Goal: Information Seeking & Learning: Learn about a topic

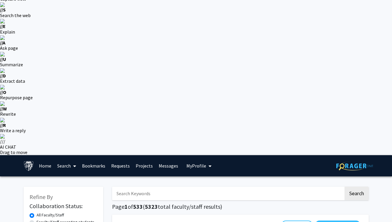
scroll to position [55, 0]
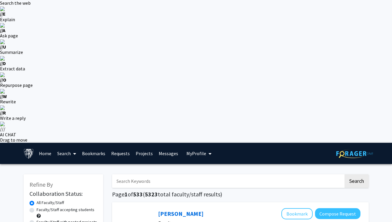
scroll to position [62, 0]
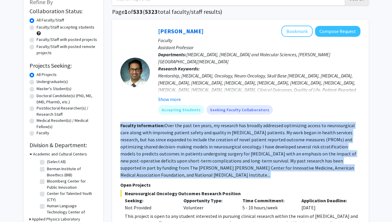
click at [215, 124] on fg-read-more "Over the past ten years, my research has broadly addressed optimizing access to…" at bounding box center [238, 150] width 236 height 55
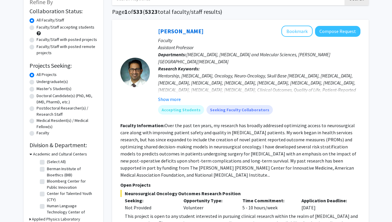
click at [214, 190] on span "Neurosurgical Oncology Outcomes Research Position" at bounding box center [240, 193] width 240 height 7
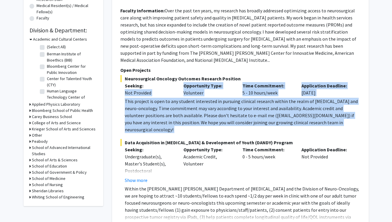
drag, startPoint x: 118, startPoint y: 66, endPoint x: 378, endPoint y: 99, distance: 261.4
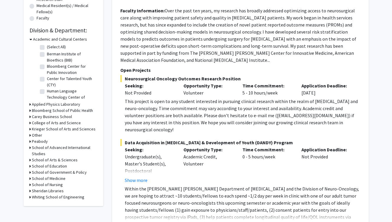
click at [295, 186] on p "Within the [PERSON_NAME] [PERSON_NAME] Department of [MEDICAL_DATA] and the Div…" at bounding box center [243, 211] width 236 height 50
click at [135, 177] on button "Show more" at bounding box center [136, 180] width 23 height 7
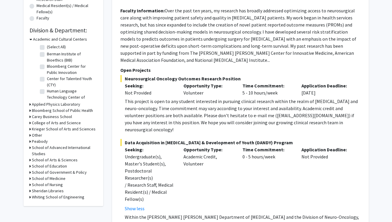
click at [135, 153] on div "Undergraduate(s), Master's Student(s), Postdoctoral Researcher(s) / Research St…" at bounding box center [150, 178] width 50 height 50
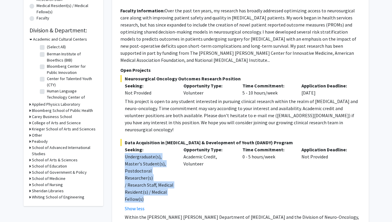
click at [135, 153] on div "Undergraduate(s), Master's Student(s), Postdoctoral Researcher(s) / Research St…" at bounding box center [150, 178] width 50 height 50
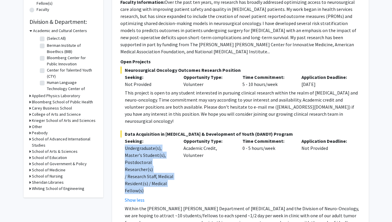
drag, startPoint x: 240, startPoint y: 114, endPoint x: 305, endPoint y: 119, distance: 65.1
click at [305, 138] on div "Seeking: Undergraduate(s), Master's Student(s), Postdoctoral Researcher(s) / Re…" at bounding box center [236, 171] width 240 height 66
click at [305, 138] on div "Application Deadline: Not Provided" at bounding box center [326, 171] width 59 height 66
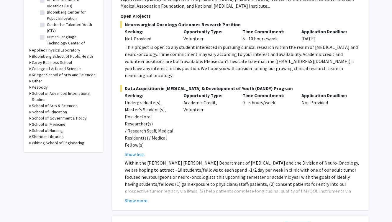
scroll to position [197, 0]
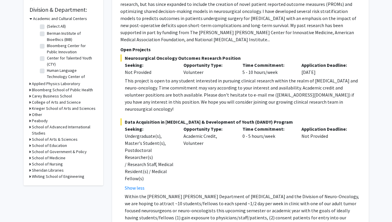
click at [276, 193] on p "Within the [PERSON_NAME] [PERSON_NAME] Department of [MEDICAL_DATA] and the Div…" at bounding box center [243, 218] width 236 height 50
click at [140, 193] on fg-read-more "Within the [PERSON_NAME] [PERSON_NAME] Department of [MEDICAL_DATA] and the Div…" at bounding box center [240, 215] width 240 height 45
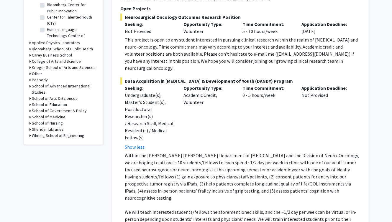
scroll to position [246, 0]
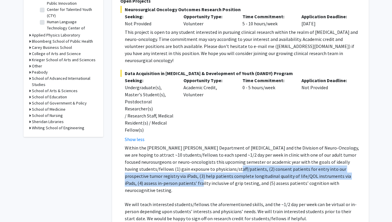
drag, startPoint x: 184, startPoint y: 128, endPoint x: 341, endPoint y: 131, distance: 157.9
click at [341, 145] on p "Within the [PERSON_NAME] [PERSON_NAME] Department of [MEDICAL_DATA] and the Div…" at bounding box center [243, 170] width 236 height 50
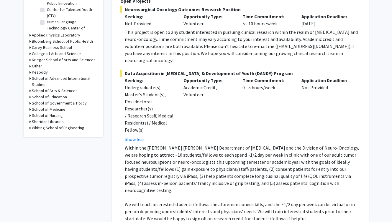
click at [341, 145] on p "Within the [PERSON_NAME] [PERSON_NAME] Department of [MEDICAL_DATA] and the Div…" at bounding box center [243, 170] width 236 height 50
click at [263, 145] on p "Within the [PERSON_NAME] [PERSON_NAME] Department of [MEDICAL_DATA] and the Div…" at bounding box center [243, 170] width 236 height 50
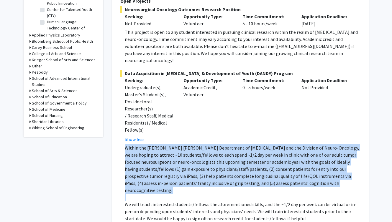
click at [263, 145] on p "Within the [PERSON_NAME] [PERSON_NAME] Department of [MEDICAL_DATA] and the Div…" at bounding box center [243, 170] width 236 height 50
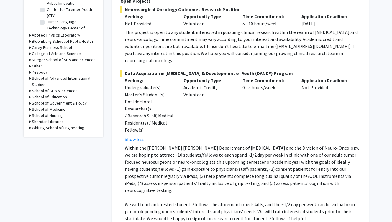
click at [262, 201] on p "We will teach interested students/fellows the aforementioned skills, and the ~1…" at bounding box center [243, 211] width 236 height 21
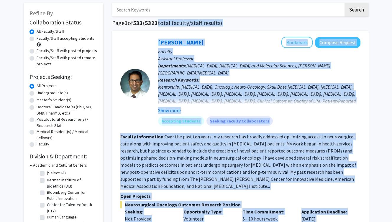
drag, startPoint x: 187, startPoint y: 192, endPoint x: 162, endPoint y: 8, distance: 185.3
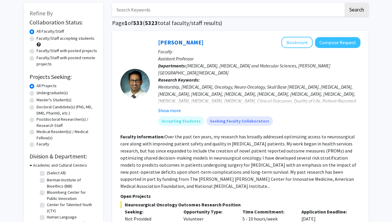
click at [205, 137] on fg-read-more "Over the past ten years, my research has broadly addressed optimizing access to…" at bounding box center [238, 161] width 236 height 55
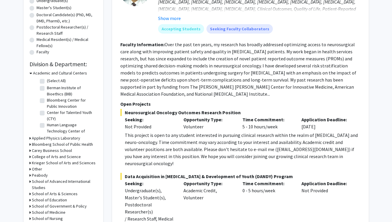
scroll to position [64, 0]
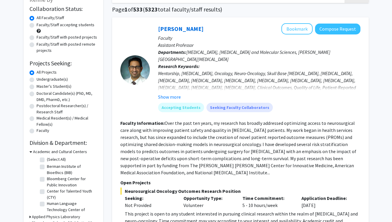
click at [250, 120] on fg-read-more "Over the past ten years, my research has broadly addressed optimizing access to…" at bounding box center [238, 147] width 236 height 55
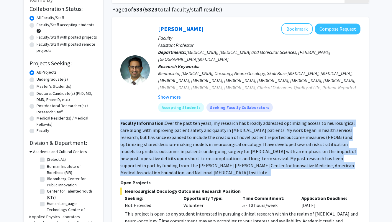
click at [250, 120] on fg-read-more "Over the past ten years, my research has broadly addressed optimizing access to…" at bounding box center [238, 147] width 236 height 55
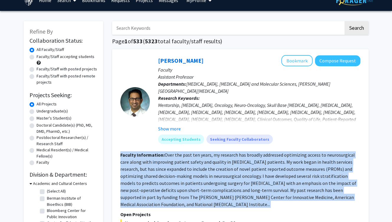
scroll to position [0, 0]
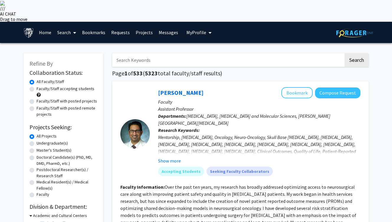
click at [261, 127] on p "Research Keywords: Mentorship, [MEDICAL_DATA], Oncology, Neuro-Oncology, Skull …" at bounding box center [259, 146] width 202 height 38
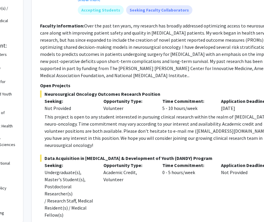
scroll to position [162, 68]
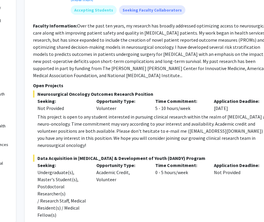
click at [181, 97] on div "Time Commitment: 5 - 10 hours/week" at bounding box center [180, 104] width 59 height 14
click at [171, 40] on fg-read-more "Over the past ten years, my research has broadly addressed optimizing access to…" at bounding box center [151, 50] width 236 height 55
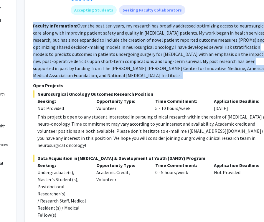
click at [171, 40] on fg-read-more "Over the past ten years, my research has broadly addressed optimizing access to…" at bounding box center [151, 50] width 236 height 55
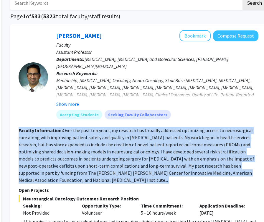
scroll to position [57, 87]
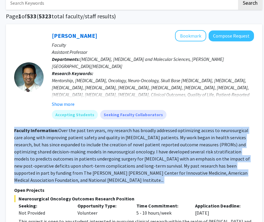
click at [208, 131] on fg-read-more "Over the past ten years, my research has broadly addressed optimizing access to…" at bounding box center [132, 154] width 236 height 55
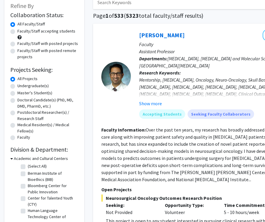
scroll to position [99, 0]
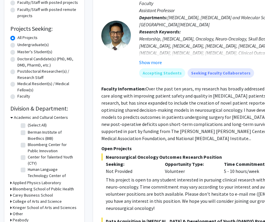
click at [134, 176] on div "This project is open to any student interested in pursuing clinical research wi…" at bounding box center [224, 193] width 236 height 35
click at [175, 100] on fg-read-more "Over the past ten years, my research has broadly addressed optimizing access to…" at bounding box center [219, 113] width 236 height 55
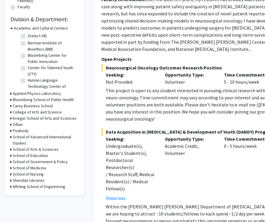
scroll to position [187, 0]
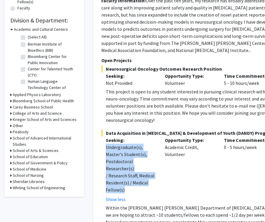
drag, startPoint x: 146, startPoint y: 148, endPoint x: 101, endPoint y: 109, distance: 60.0
click at [101, 136] on div "Seeking: Undergraduate(s), Master's Student(s), Postdoctoral Researcher(s) / Re…" at bounding box center [130, 169] width 59 height 66
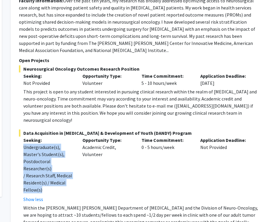
scroll to position [187, 83]
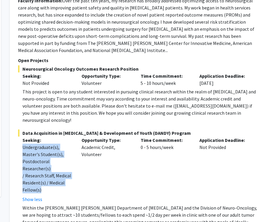
click at [59, 148] on div "Undergraduate(s), Master's Student(s), Postdoctoral Researcher(s) / Research St…" at bounding box center [47, 168] width 50 height 50
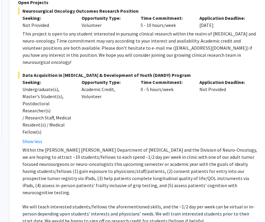
scroll to position [245, 84]
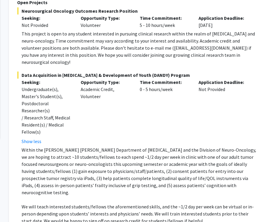
click at [81, 146] on p "Within the [PERSON_NAME] [PERSON_NAME] Department of [MEDICAL_DATA] and the Div…" at bounding box center [140, 171] width 236 height 50
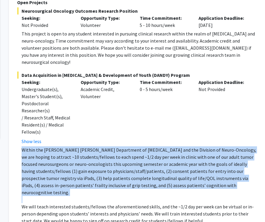
click at [81, 146] on p "Within the [PERSON_NAME] [PERSON_NAME] Department of [MEDICAL_DATA] and the Div…" at bounding box center [140, 171] width 236 height 50
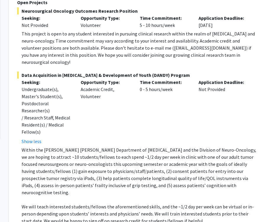
click at [85, 203] on p "We will teach interested students/fellows the aforementioned skills, and the ~1…" at bounding box center [140, 213] width 236 height 21
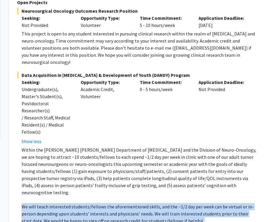
click at [85, 203] on p "We will teach interested students/fellows the aforementioned skills, and the ~1…" at bounding box center [140, 213] width 236 height 21
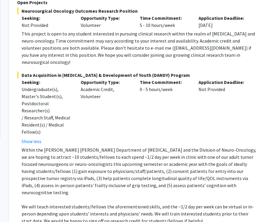
click at [97, 203] on p "We will teach interested students/fellows the aforementioned skills, and the ~1…" at bounding box center [140, 213] width 236 height 21
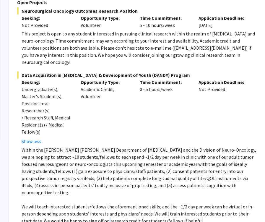
click at [97, 203] on p "We will teach interested students/fellows the aforementioned skills, and the ~1…" at bounding box center [140, 213] width 236 height 21
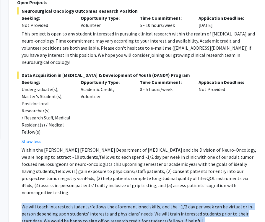
click at [97, 203] on p "We will teach interested students/fellows the aforementioned skills, and the ~1…" at bounding box center [140, 213] width 236 height 21
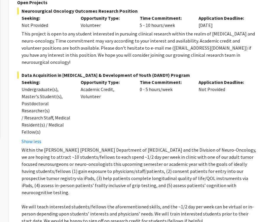
click at [89, 146] on p "Within the [PERSON_NAME] [PERSON_NAME] Department of [MEDICAL_DATA] and the Div…" at bounding box center [140, 171] width 236 height 50
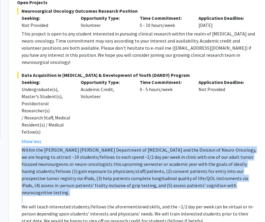
click at [89, 146] on p "Within the [PERSON_NAME] [PERSON_NAME] Department of [MEDICAL_DATA] and the Div…" at bounding box center [140, 171] width 236 height 50
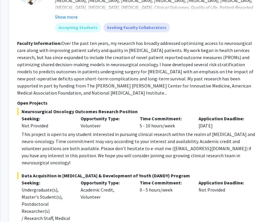
click at [117, 179] on div "Opportunity Type: Academic Credit, Volunteer" at bounding box center [105, 212] width 59 height 66
click at [213, 108] on div "Neurosurgical Oncology Outcomes Research Position Seeking: Not Provided Opportu…" at bounding box center [137, 137] width 240 height 58
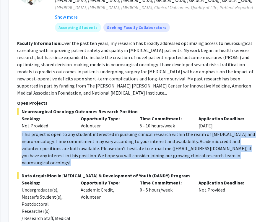
click at [213, 108] on div "Neurosurgical Oncology Outcomes Research Position Seeking: Not Provided Opportu…" at bounding box center [137, 137] width 240 height 58
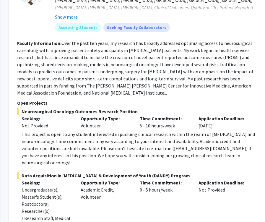
click at [213, 115] on div "Application Deadline: [DATE]" at bounding box center [223, 122] width 59 height 14
click at [212, 130] on div "This project is open to any student interested in pursuing clinical research wi…" at bounding box center [140, 147] width 236 height 35
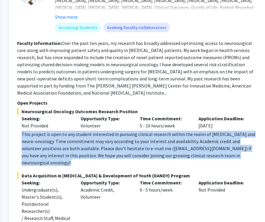
click at [212, 130] on div "This project is open to any student interested in pursuing clinical research wi…" at bounding box center [140, 147] width 236 height 35
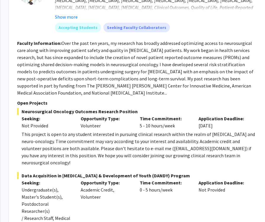
click at [213, 179] on div "Application Deadline: Not Provided" at bounding box center [223, 212] width 59 height 66
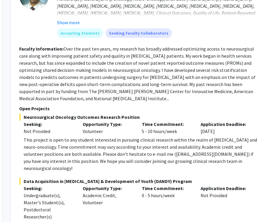
scroll to position [180, 82]
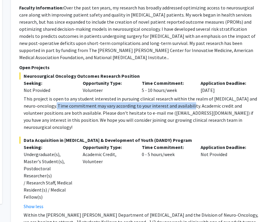
drag, startPoint x: 45, startPoint y: 77, endPoint x: 181, endPoint y: 76, distance: 135.1
click at [181, 95] on div "This project is open to any student interested in pursuing clinical research wi…" at bounding box center [142, 112] width 236 height 35
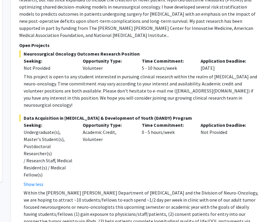
scroll to position [145, 82]
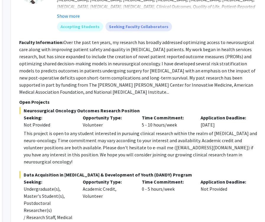
click at [157, 62] on fg-read-more "Over the past ten years, my research has broadly addressed optimizing access to…" at bounding box center [137, 66] width 236 height 55
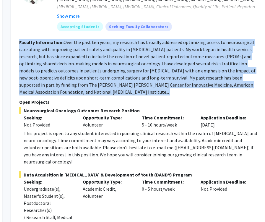
click at [157, 62] on fg-read-more "Over the past ten years, my research has broadly addressed optimizing access to…" at bounding box center [137, 66] width 236 height 55
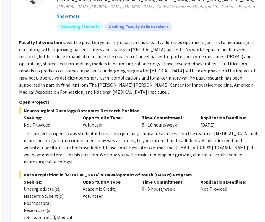
click at [175, 66] on section "Faculty Information: Over the past ten years, my research has broadly addressed…" at bounding box center [139, 67] width 240 height 57
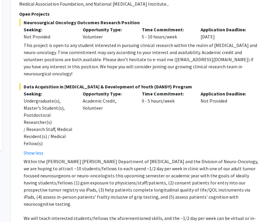
scroll to position [305, 82]
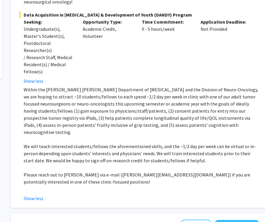
click at [131, 86] on p "Within the [PERSON_NAME] [PERSON_NAME] Department of [MEDICAL_DATA] and the Div…" at bounding box center [142, 111] width 236 height 50
click at [131, 143] on p "We will teach interested students/fellows the aforementioned skills, and the ~1…" at bounding box center [142, 153] width 236 height 21
